Goal: Ask a question

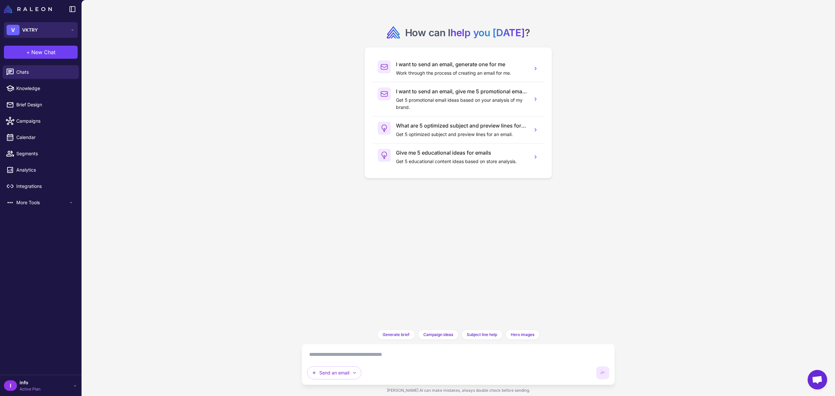
click at [39, 33] on button "V VKTRY" at bounding box center [41, 30] width 74 height 16
click at [181, 53] on div "How can I help you [DATE] ? I want to send an email, generate one for me Work t…" at bounding box center [458, 198] width 753 height 396
click at [349, 374] on button "Send an email" at bounding box center [334, 372] width 54 height 13
click at [337, 349] on button "Analyze Flows" at bounding box center [353, 354] width 93 height 12
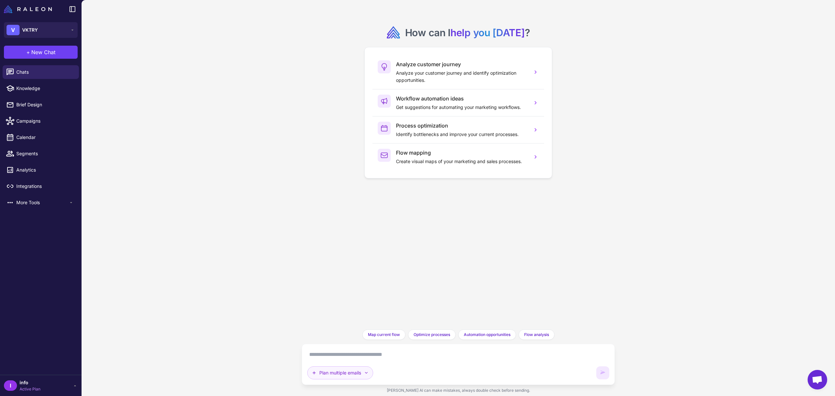
click at [364, 371] on button "Plan multiple emails" at bounding box center [340, 372] width 66 height 13
click at [344, 259] on div "How can I help you [DATE] ? Analyze customer journey Analyze your customer jour…" at bounding box center [458, 164] width 303 height 319
click at [394, 353] on textarea at bounding box center [458, 354] width 302 height 10
click at [320, 265] on div "How can I help you [DATE] ? Analyze customer journey Analyze your customer jour…" at bounding box center [458, 164] width 303 height 319
